Goal: Task Accomplishment & Management: Use online tool/utility

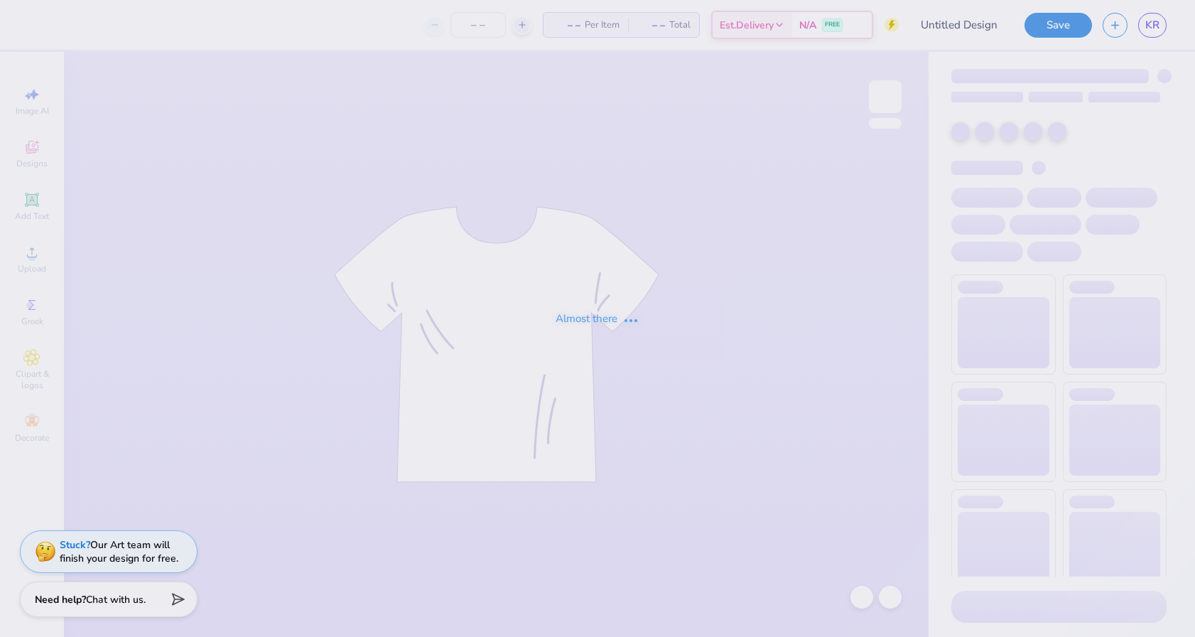
type input "RDG tee"
type input "24"
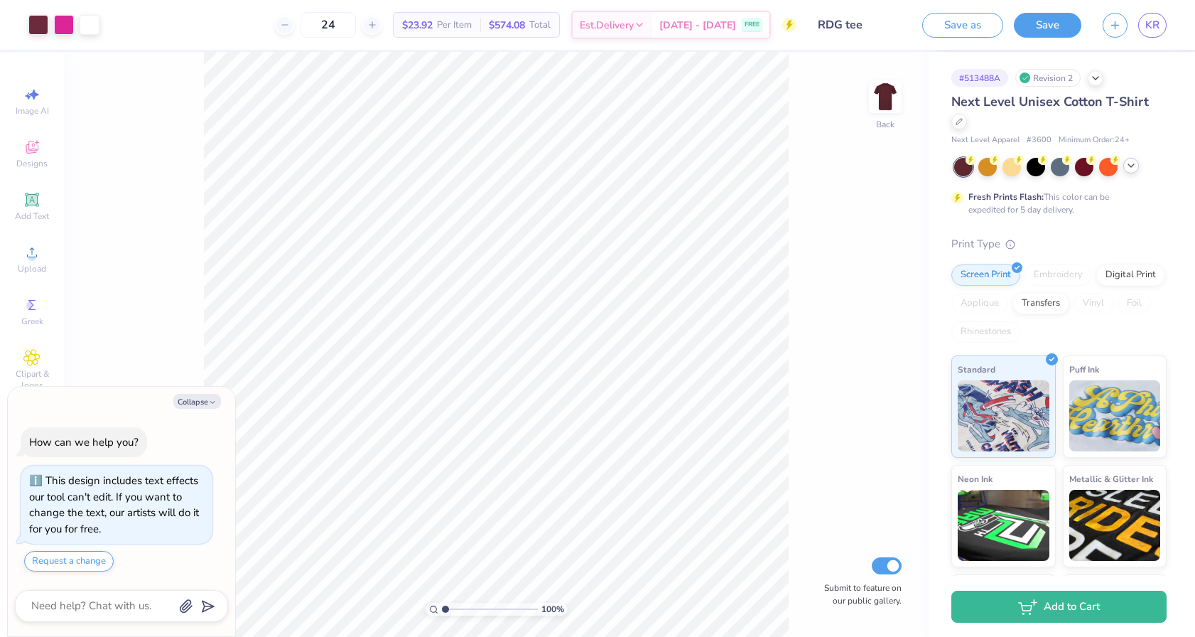
click at [1134, 163] on icon at bounding box center [1131, 165] width 11 height 11
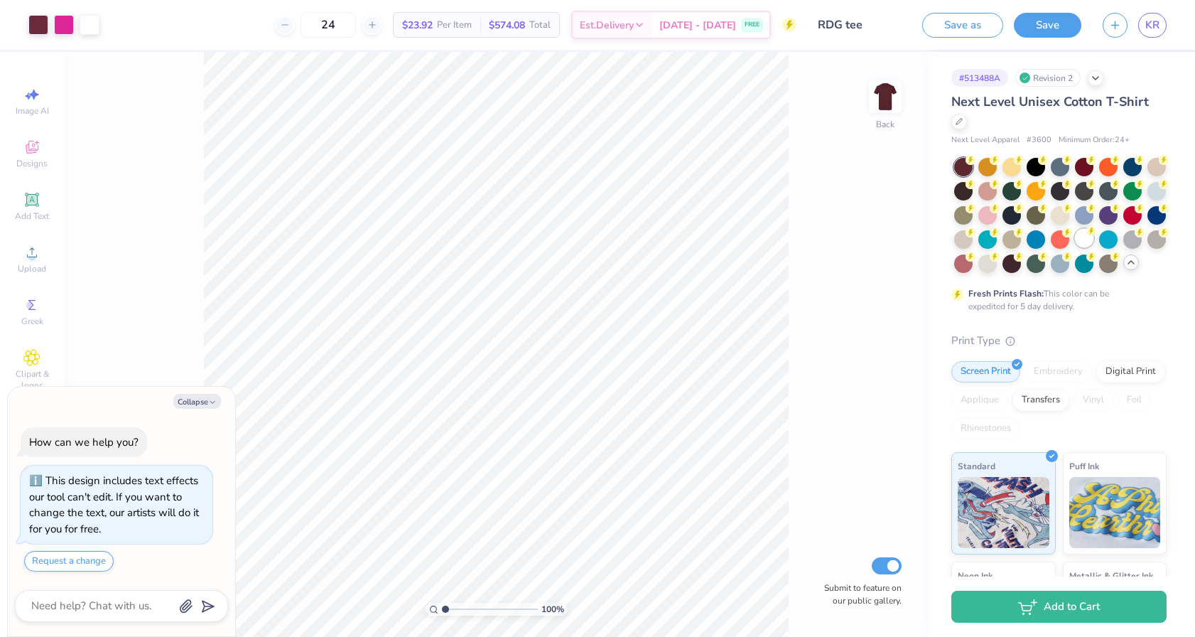
click at [1089, 246] on div at bounding box center [1084, 238] width 18 height 18
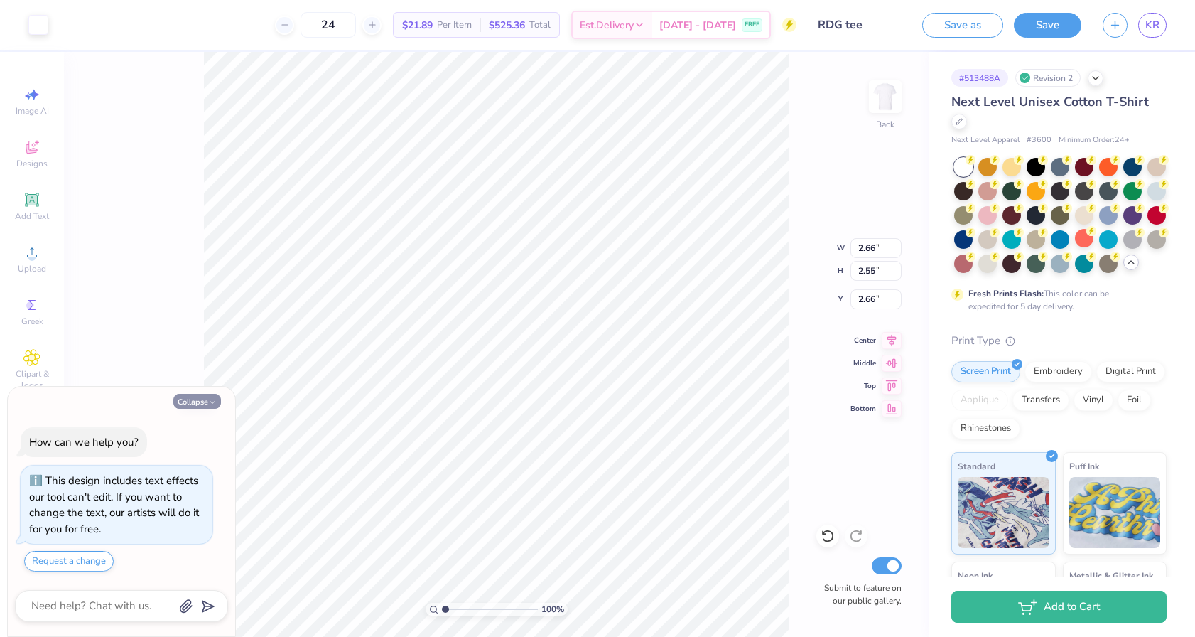
click at [215, 401] on icon "button" at bounding box center [212, 402] width 9 height 9
type textarea "x"
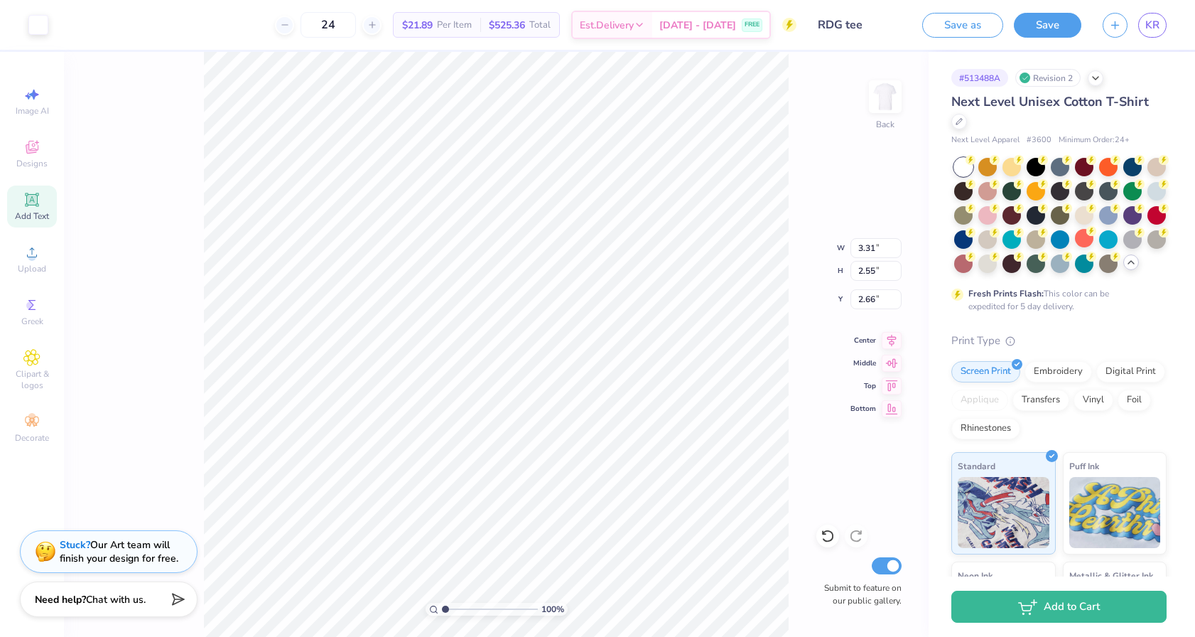
click at [38, 218] on span "Add Text" at bounding box center [32, 215] width 34 height 11
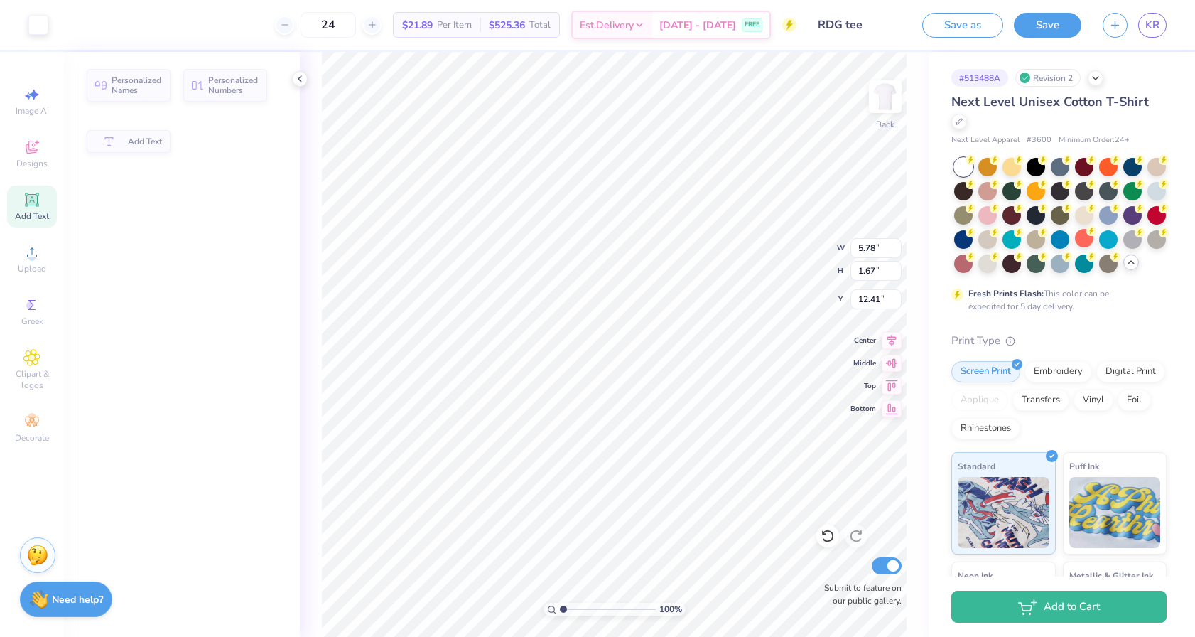
type input "5.78"
type input "1.67"
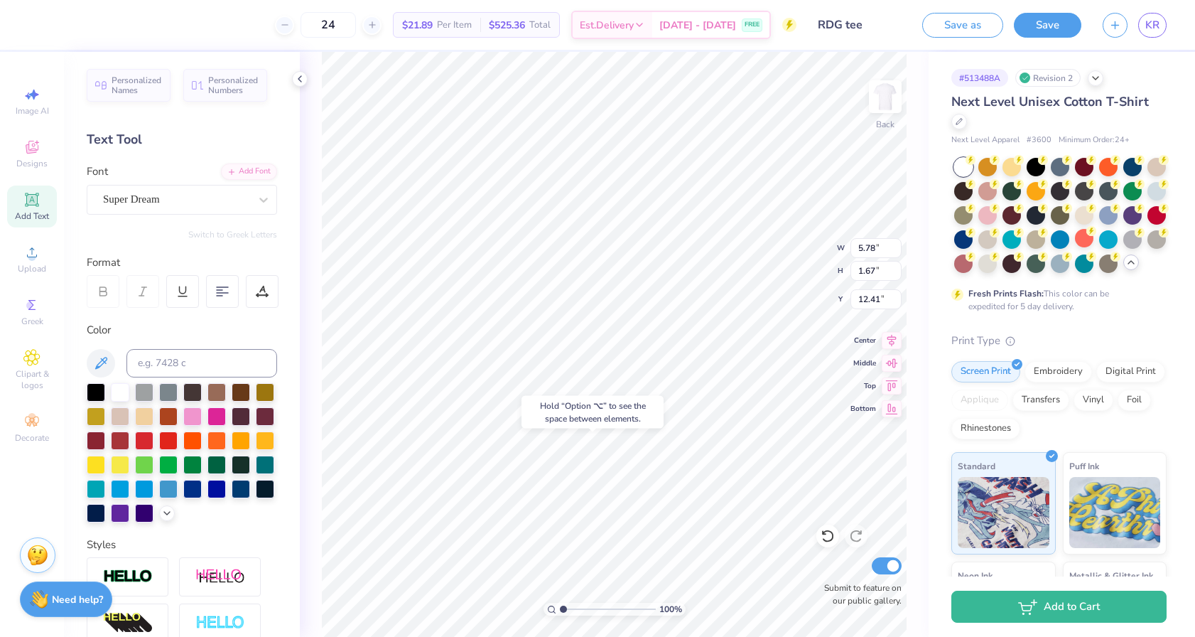
type input "17.50"
type input "16.51"
click at [151, 440] on div at bounding box center [144, 439] width 18 height 18
click at [146, 438] on div at bounding box center [144, 439] width 18 height 18
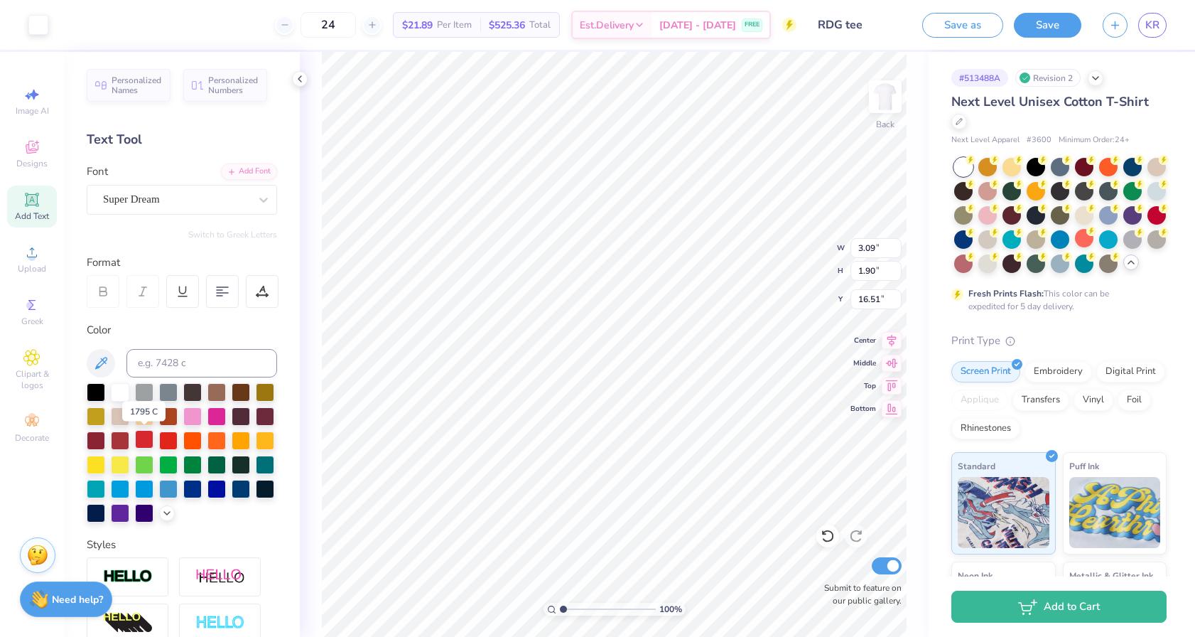
click at [146, 438] on div at bounding box center [144, 439] width 18 height 18
type input "9.66"
click at [831, 544] on div at bounding box center [828, 535] width 23 height 23
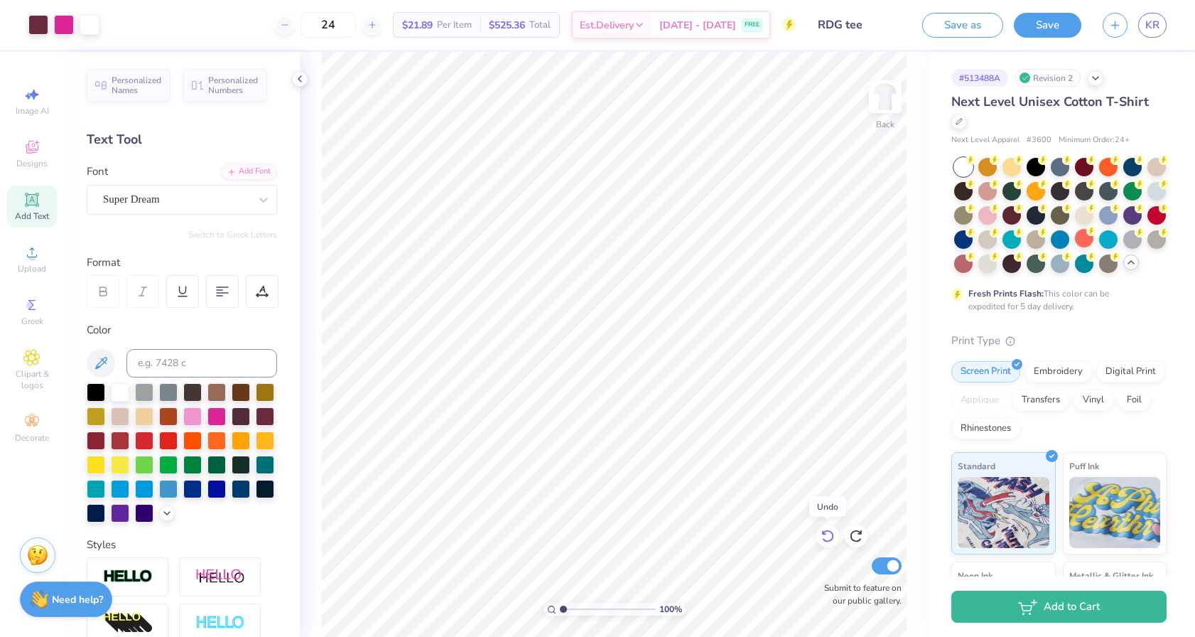
click at [831, 544] on div at bounding box center [828, 535] width 23 height 23
click at [88, 18] on div at bounding box center [90, 24] width 20 height 20
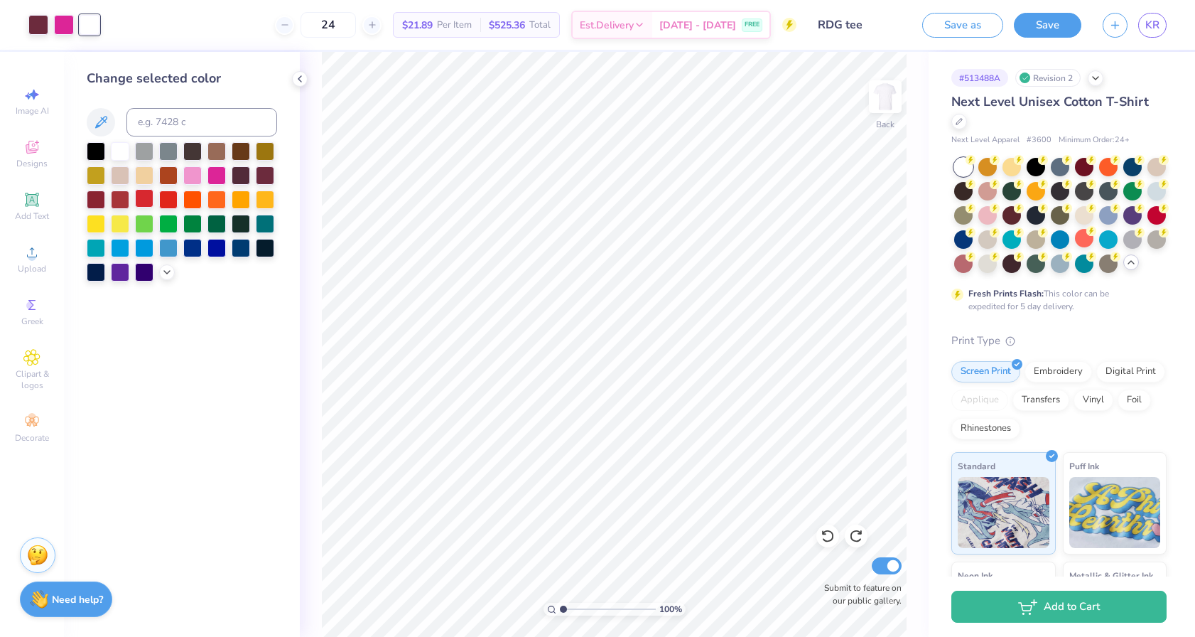
click at [148, 200] on div at bounding box center [144, 198] width 18 height 18
click at [64, 26] on div at bounding box center [64, 24] width 20 height 20
click at [149, 171] on div at bounding box center [144, 174] width 18 height 18
click at [44, 28] on div at bounding box center [38, 24] width 20 height 20
click at [145, 196] on div at bounding box center [144, 198] width 18 height 18
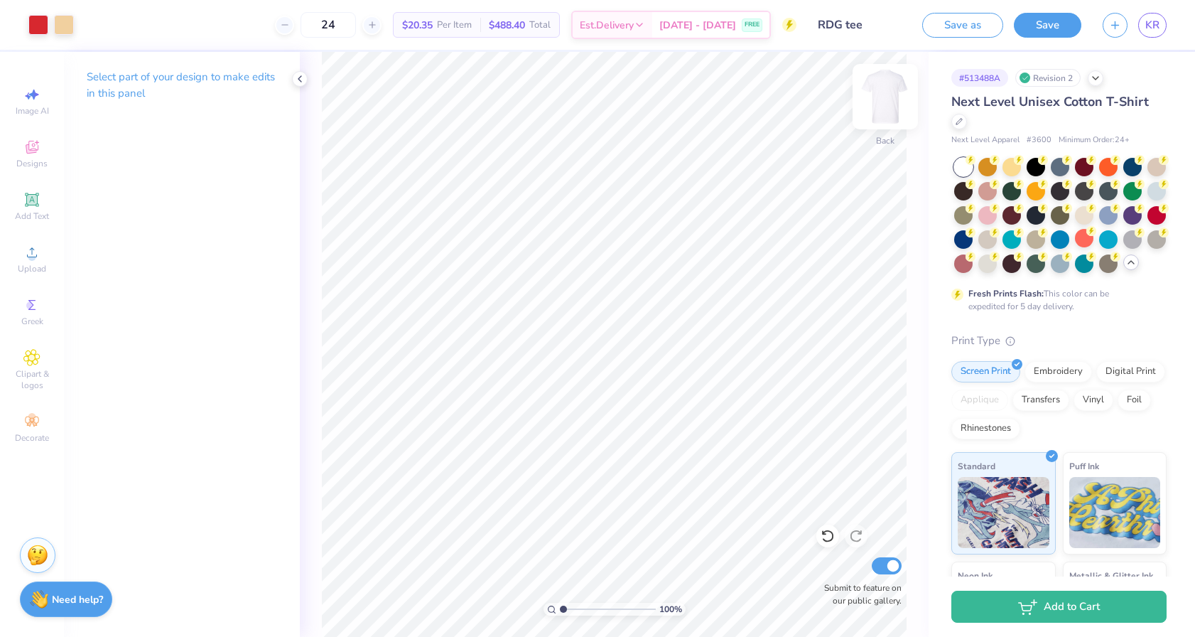
click at [878, 94] on img at bounding box center [885, 96] width 57 height 57
click at [826, 531] on icon at bounding box center [828, 536] width 12 height 13
click at [872, 86] on img at bounding box center [885, 96] width 57 height 57
type input "1.68"
click at [822, 532] on icon at bounding box center [828, 536] width 14 height 14
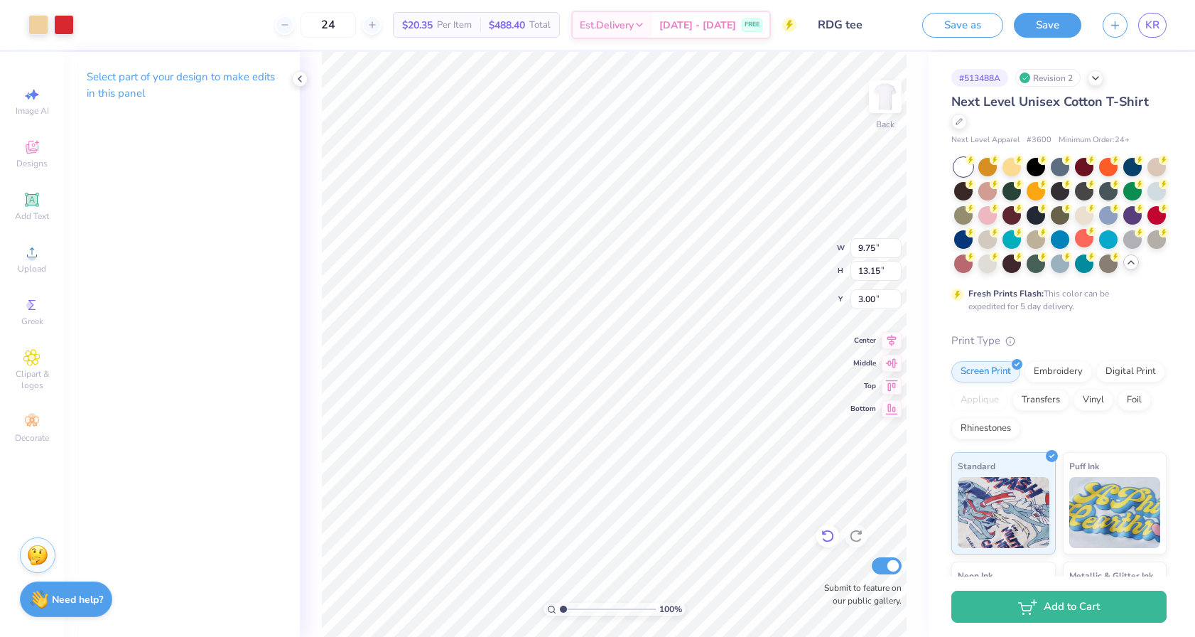
type input "1.68"
type input "2.34"
click at [886, 85] on img at bounding box center [885, 96] width 57 height 57
type input "4.52"
type input "4.86"
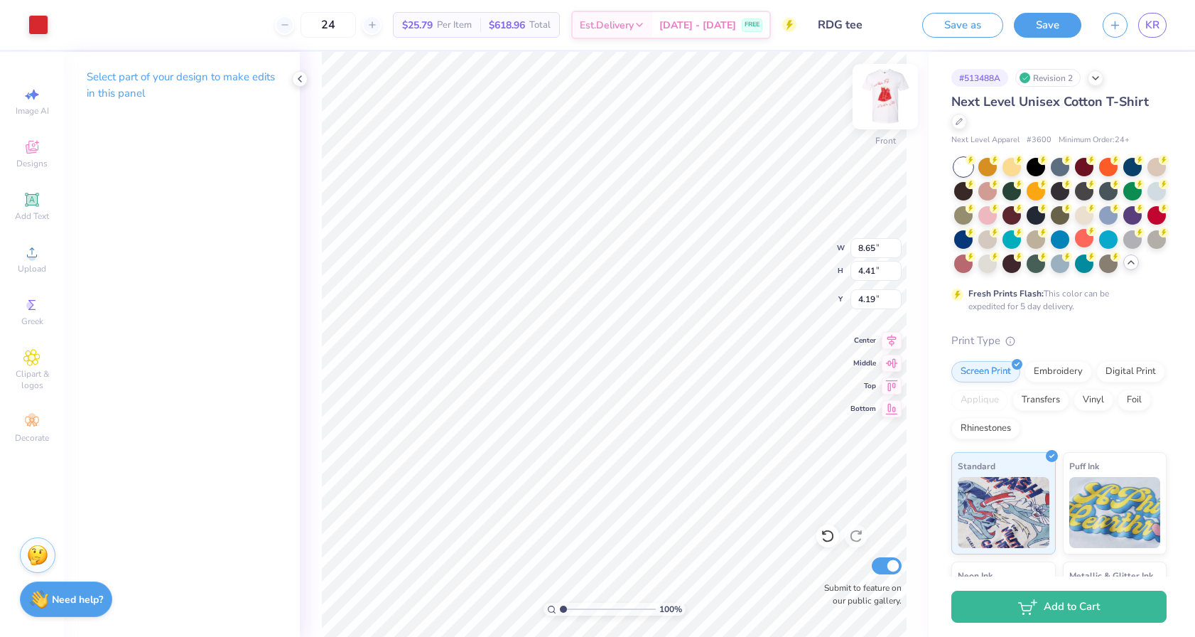
type input "2.30"
type input "16.77"
type input "22.01"
type input "8.26"
type input "10.15"
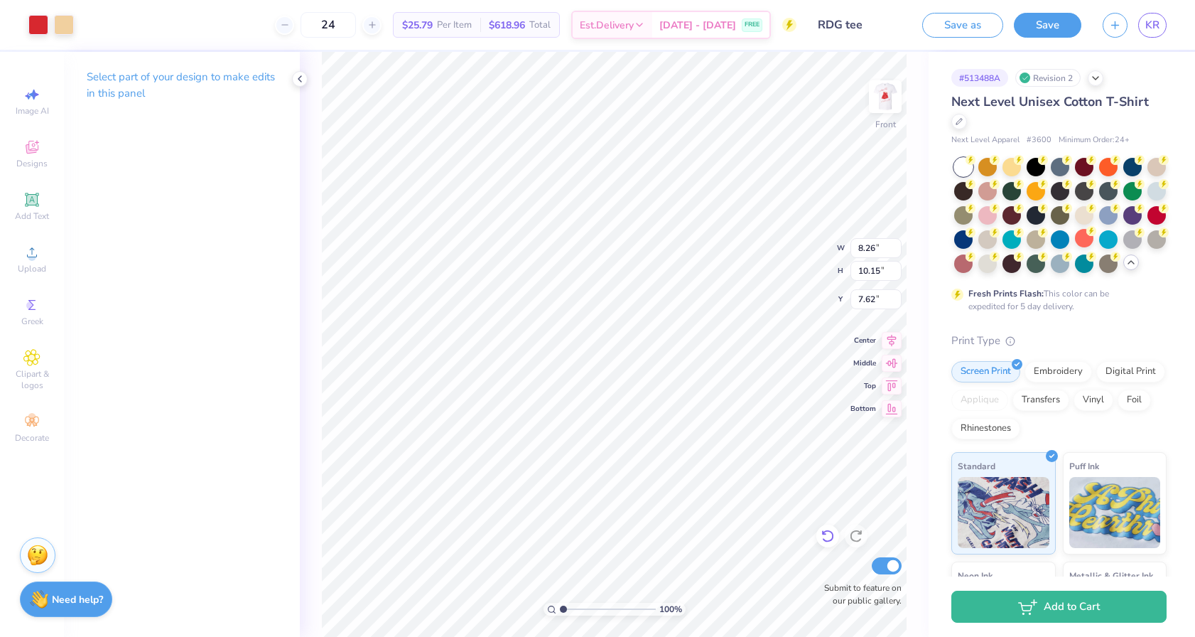
click at [826, 540] on icon at bounding box center [828, 536] width 12 height 13
type input "7.45"
type input "9.15"
type input "10.33"
type input "12.69"
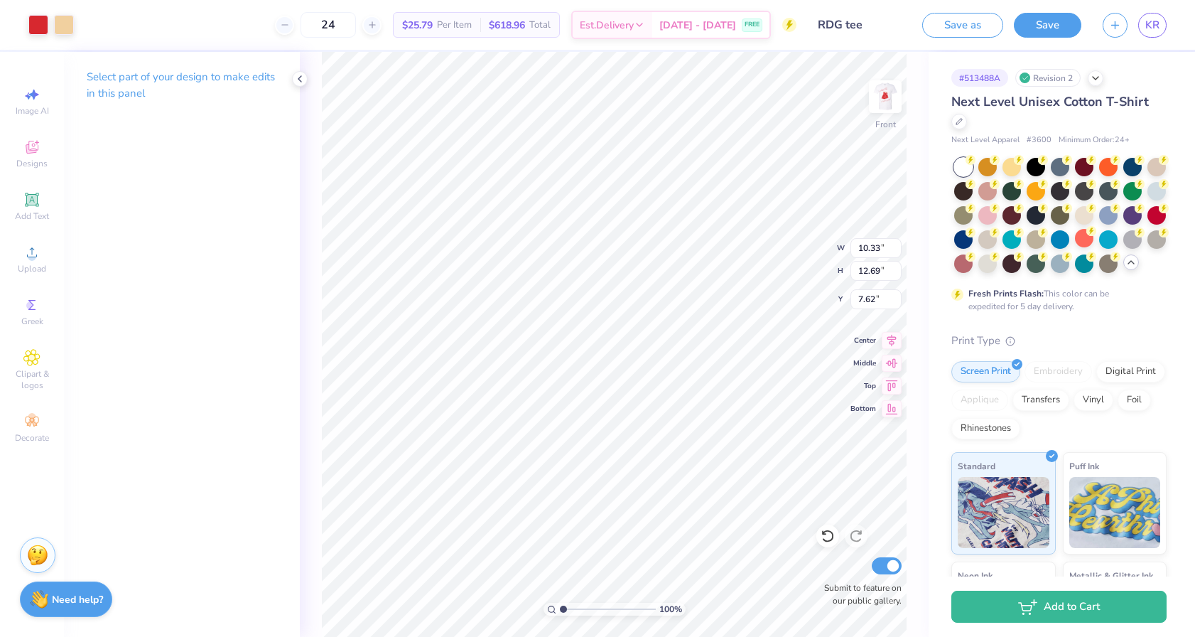
type input "6.96"
type input "12.03"
type input "14.79"
type input "6.25"
type input "3.00"
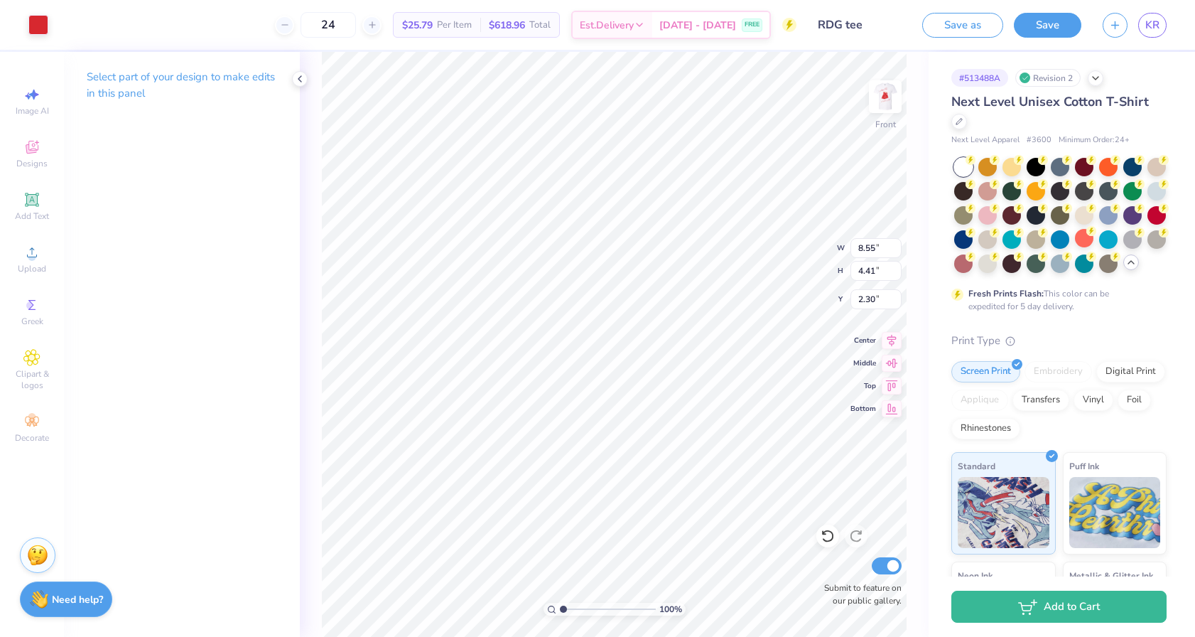
type input "8.42"
type input "4.71"
type input "2.10"
click at [28, 194] on icon at bounding box center [32, 200] width 14 height 14
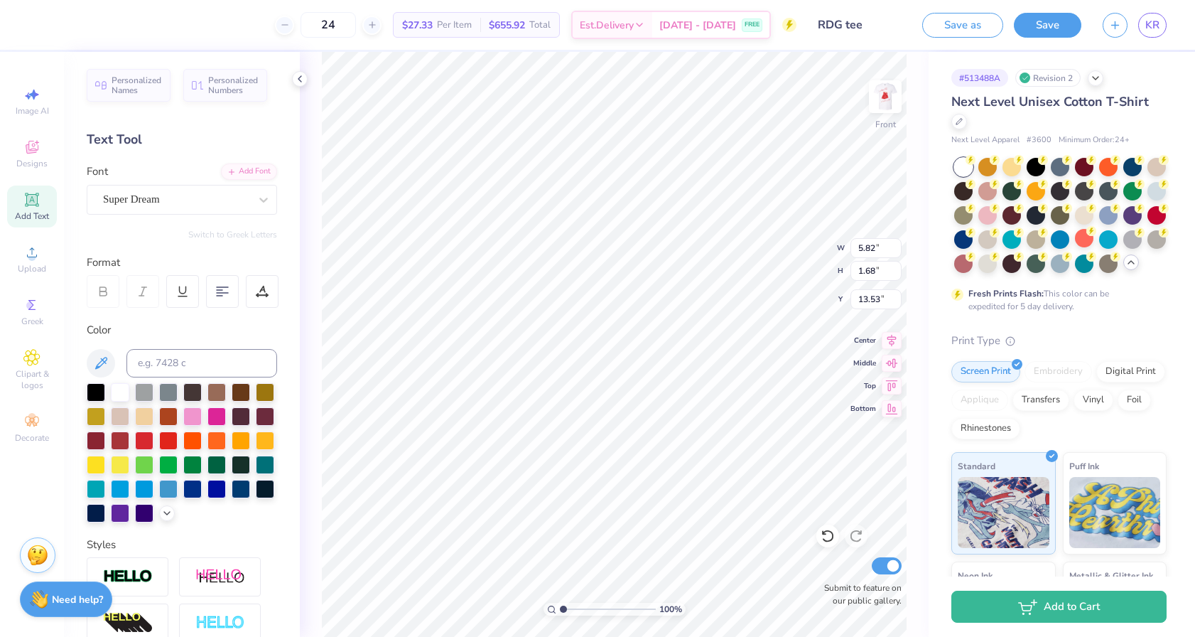
type textarea "Alpha Phi"
type input "3.46"
click at [145, 438] on div at bounding box center [144, 439] width 18 height 18
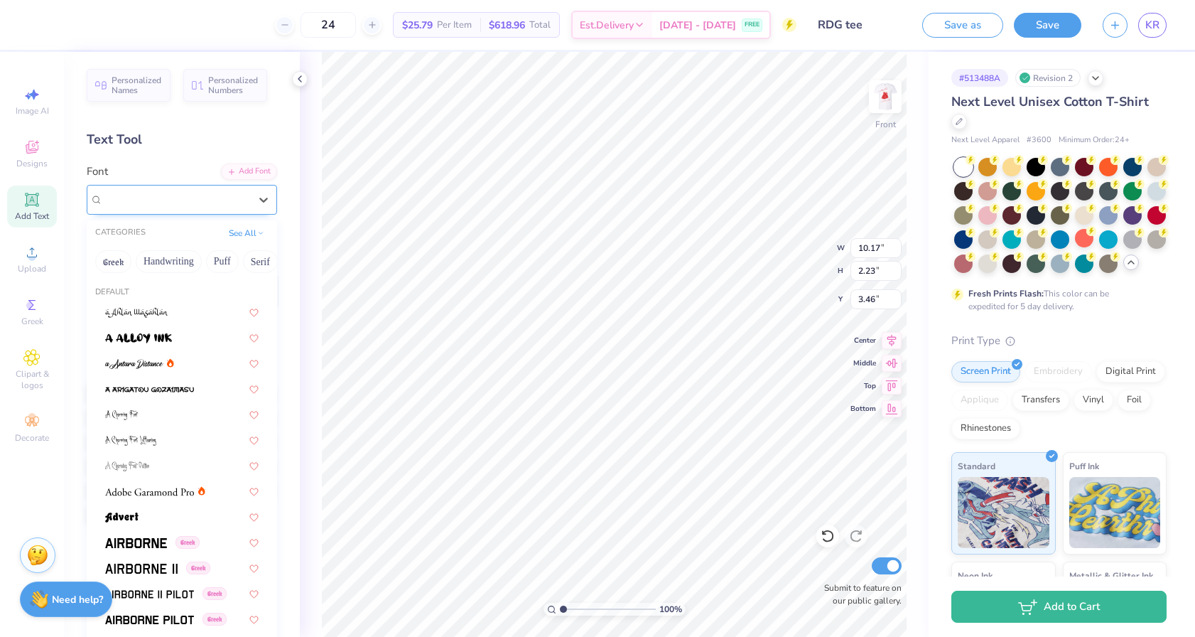
click at [180, 205] on div "Super Dream" at bounding box center [176, 199] width 149 height 22
click at [168, 363] on icon at bounding box center [170, 362] width 7 height 9
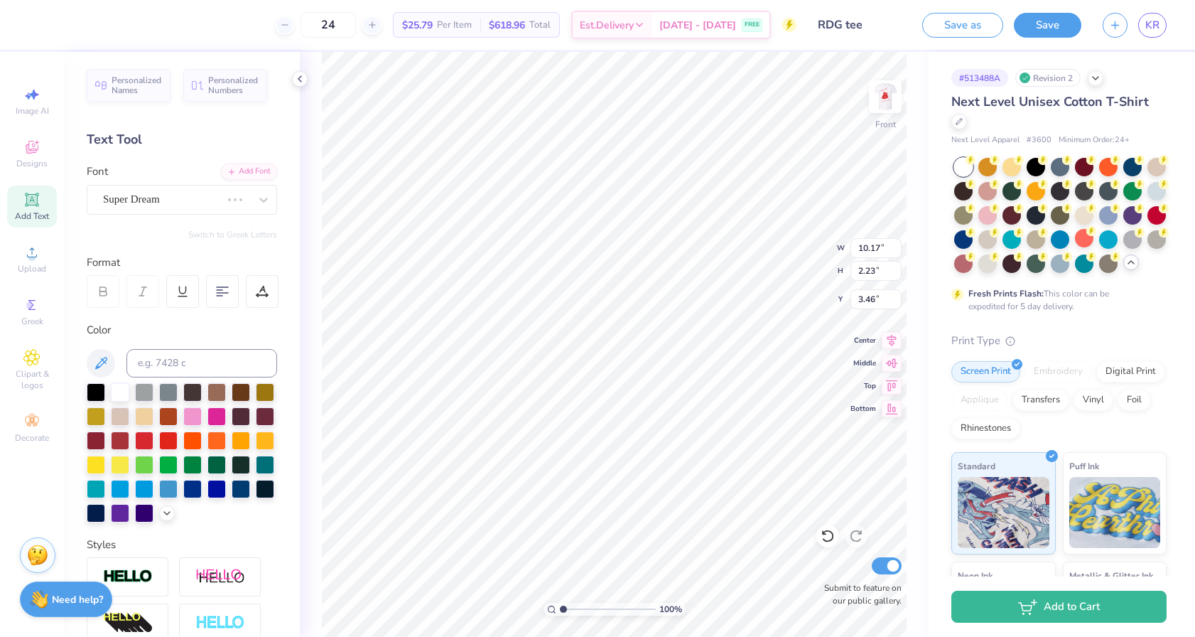
type input "8.12"
type input "2.27"
type input "3.44"
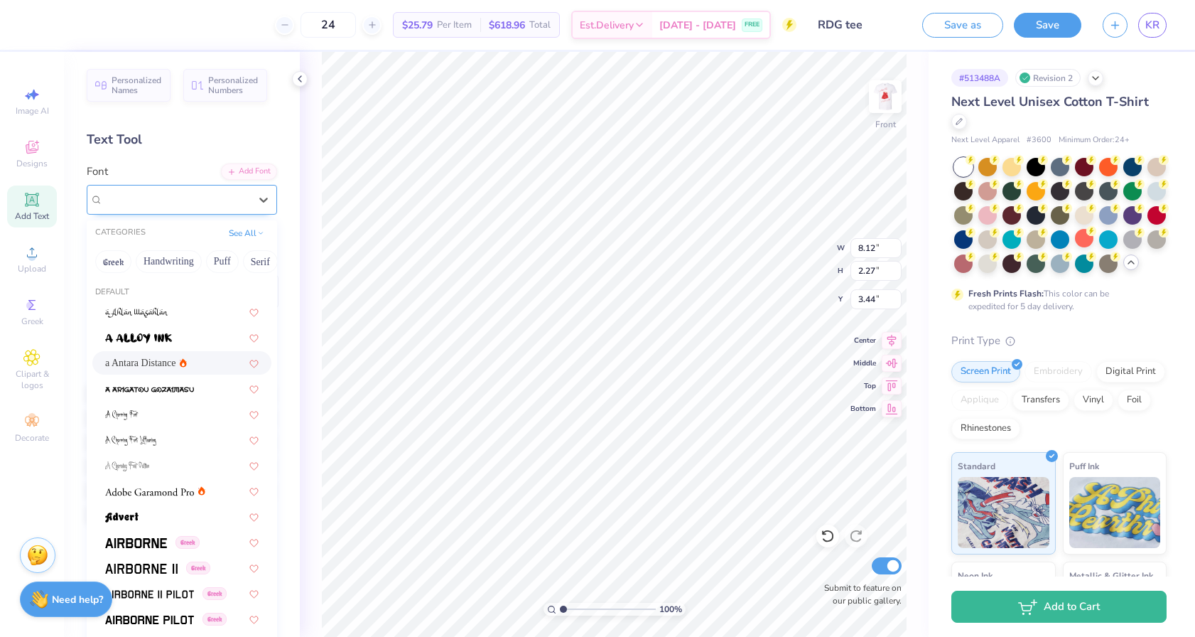
click at [208, 190] on div "a Antara Distance" at bounding box center [176, 199] width 149 height 22
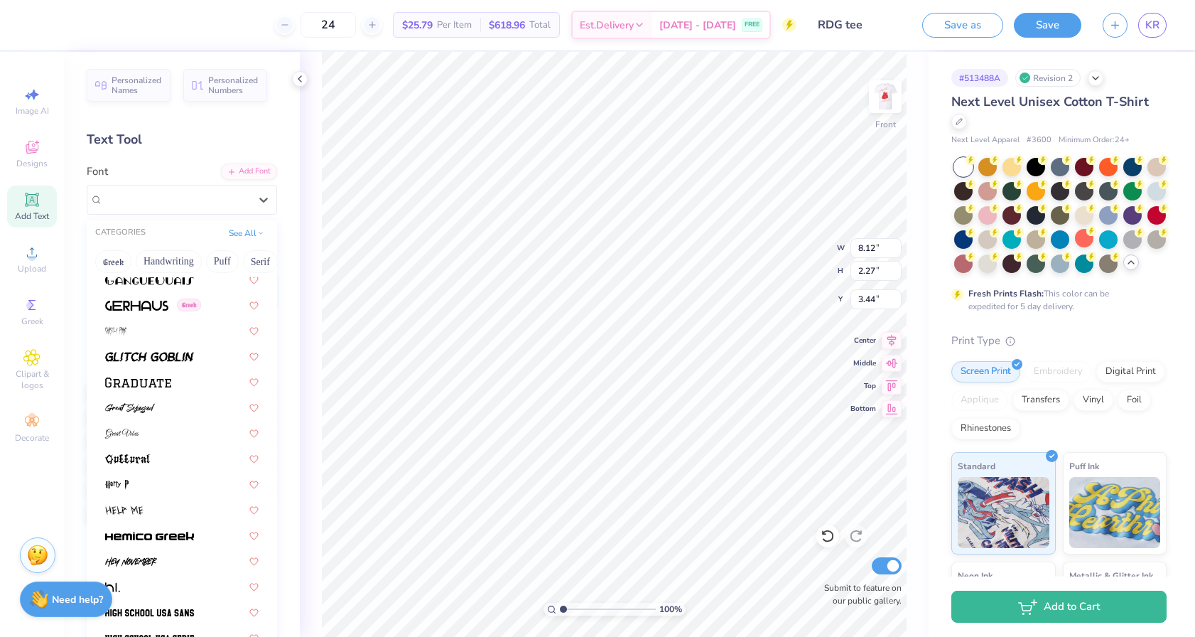
scroll to position [3283, 0]
click at [173, 431] on div at bounding box center [181, 431] width 153 height 15
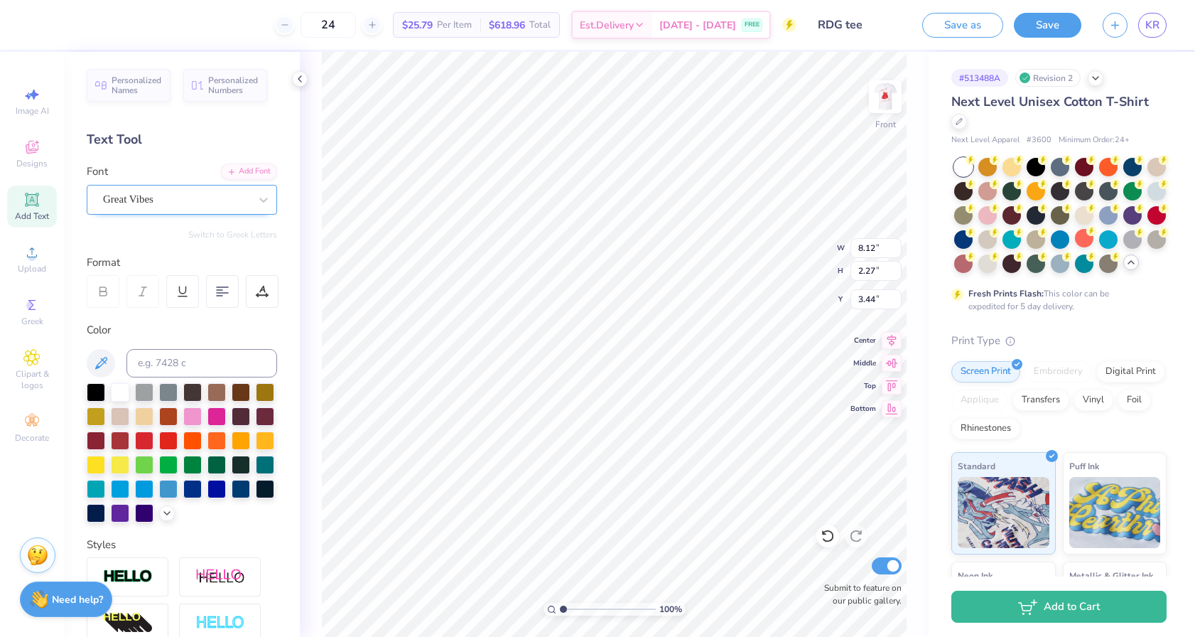
type input "8.78"
type input "2.60"
type input "3.28"
click at [205, 195] on div "Great Vibes" at bounding box center [176, 199] width 149 height 22
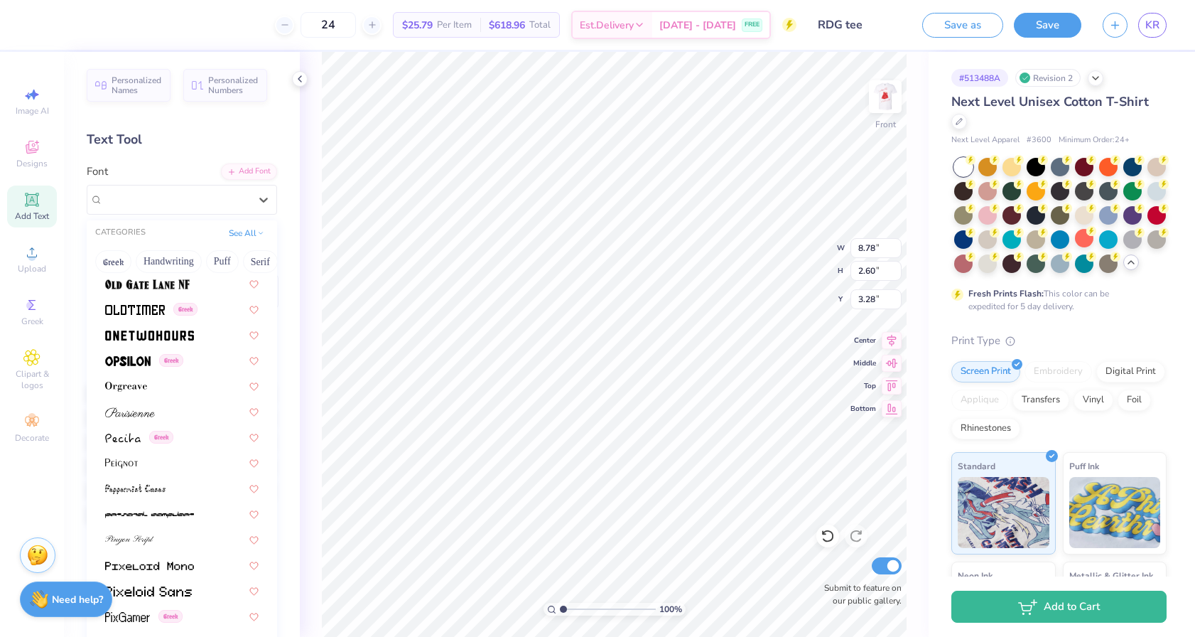
scroll to position [5683, 0]
click at [183, 416] on div at bounding box center [181, 410] width 153 height 15
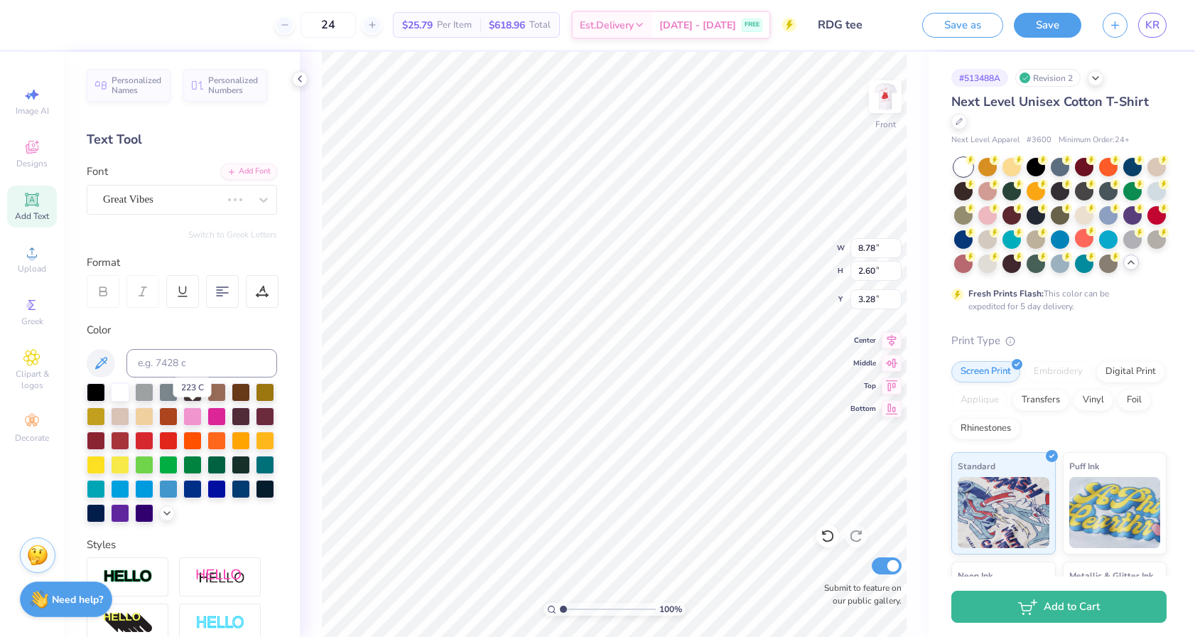
type input "10.85"
type input "2.55"
type input "3.30"
click at [981, 32] on button "Save as" at bounding box center [962, 23] width 81 height 25
